Goal: Navigation & Orientation: Find specific page/section

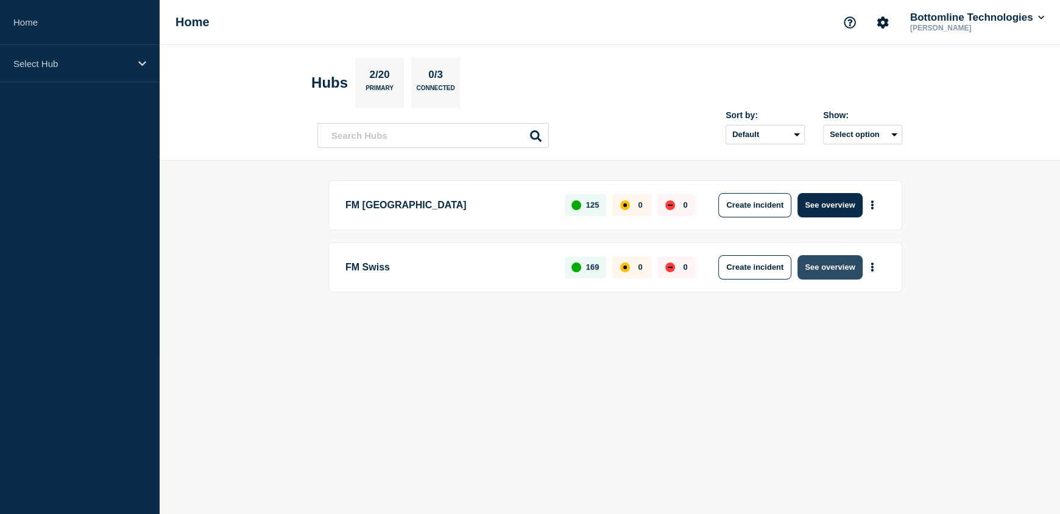
click at [830, 272] on button "See overview" at bounding box center [830, 267] width 65 height 24
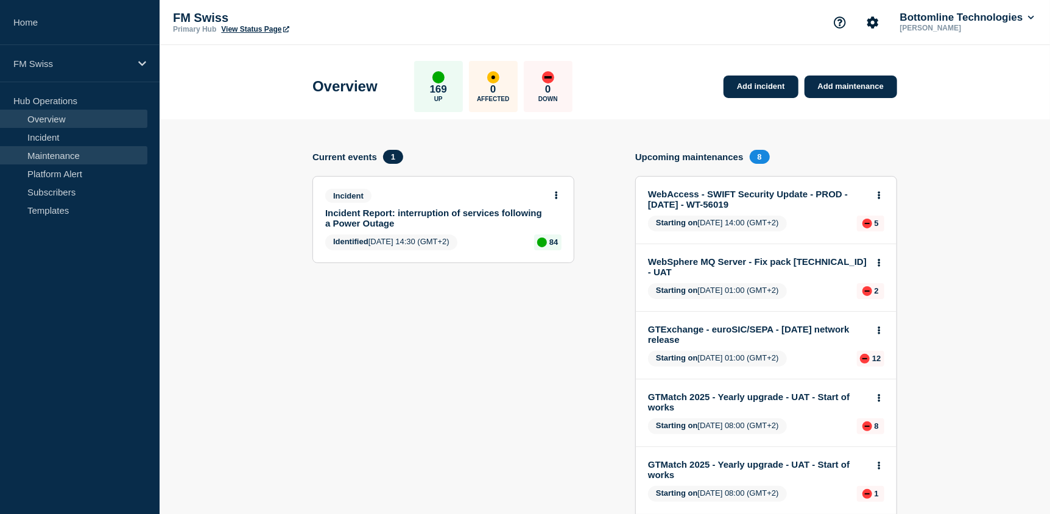
click at [58, 155] on link "Maintenance" at bounding box center [73, 155] width 147 height 18
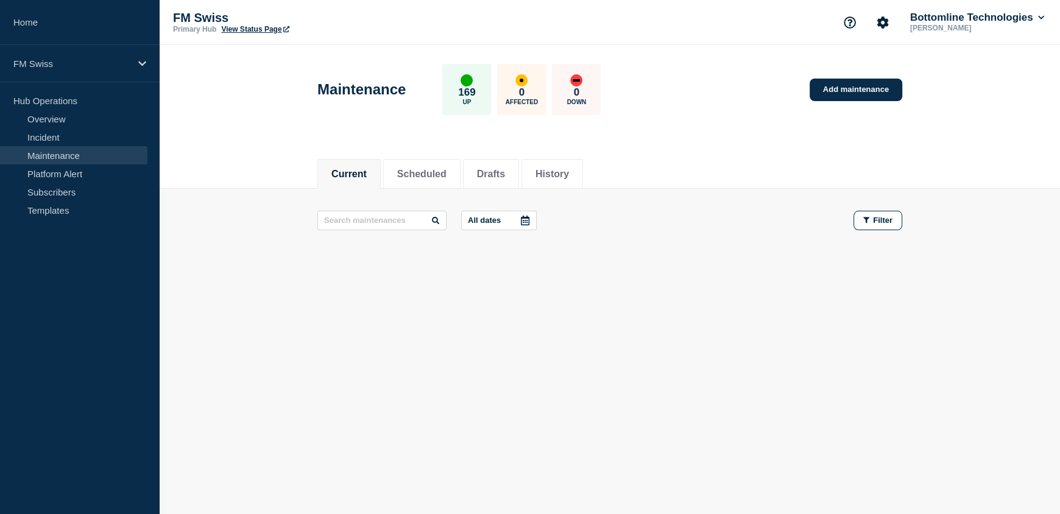
click at [339, 175] on button "Current" at bounding box center [348, 174] width 35 height 11
click at [409, 176] on button "Scheduled" at bounding box center [421, 174] width 49 height 11
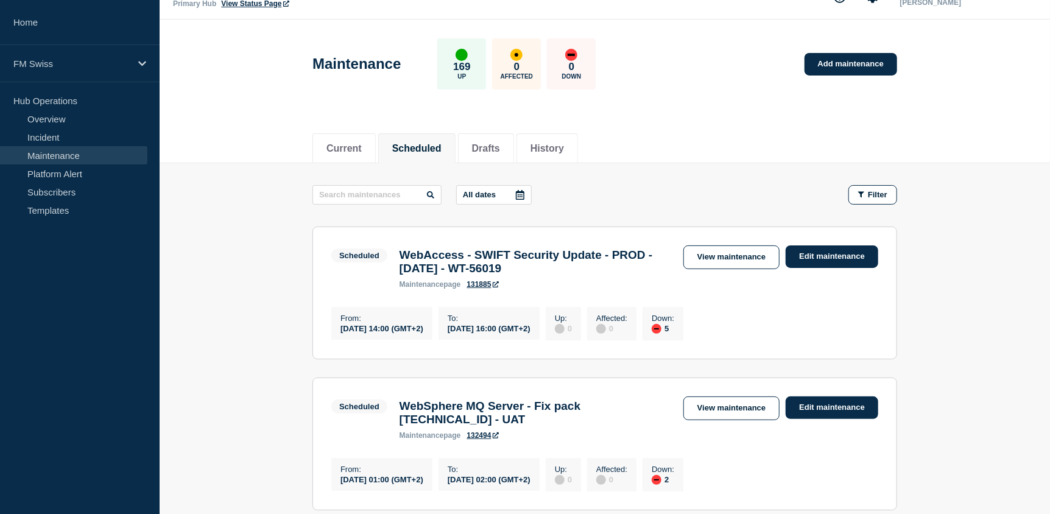
scroll to position [5, 0]
